Goal: Task Accomplishment & Management: Manage account settings

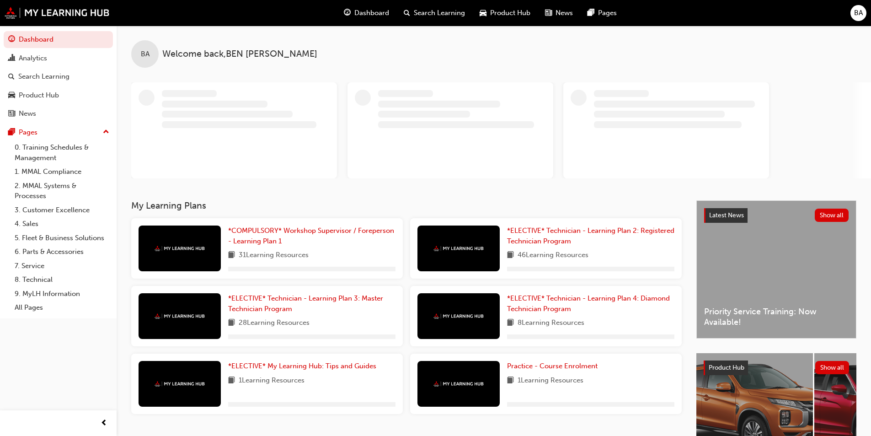
click at [863, 6] on div "BA" at bounding box center [859, 13] width 16 height 16
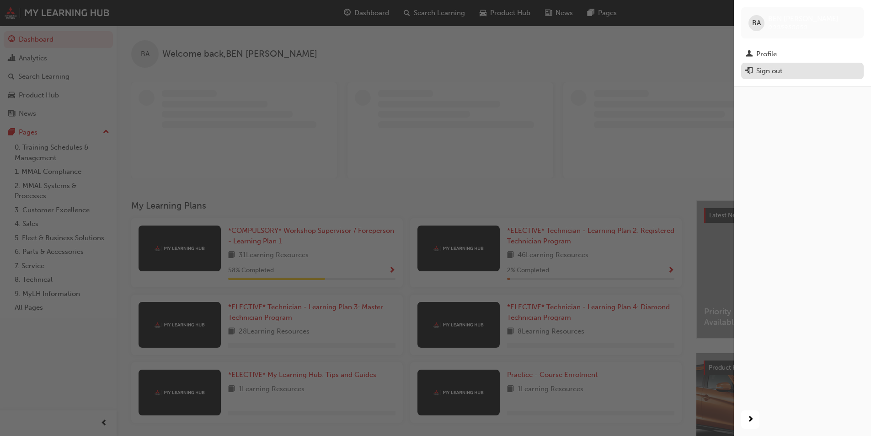
click at [788, 69] on div "Sign out" at bounding box center [802, 70] width 113 height 11
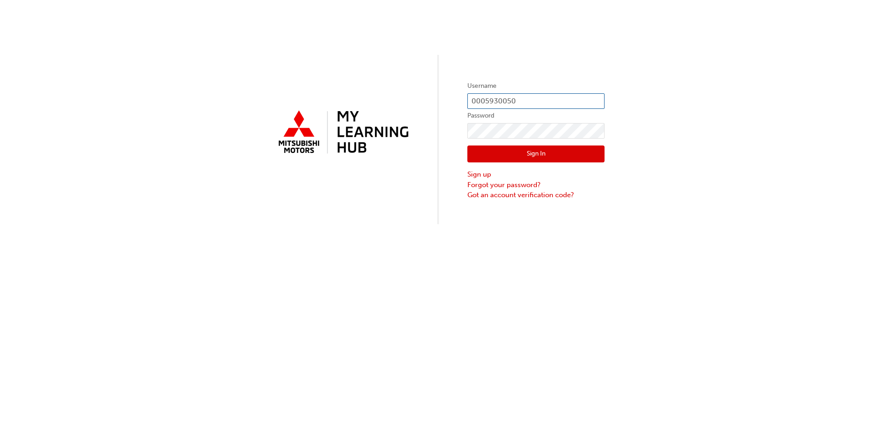
click at [573, 101] on input "0005930050" at bounding box center [535, 101] width 137 height 16
type input "0"
type input "0005785284"
click at [433, 116] on div "Username 0005785284 Password Sign In Sign up Forgot your password? Got an accou…" at bounding box center [439, 112] width 878 height 224
click at [497, 151] on button "Sign In" at bounding box center [535, 153] width 137 height 17
